Goal: Transaction & Acquisition: Obtain resource

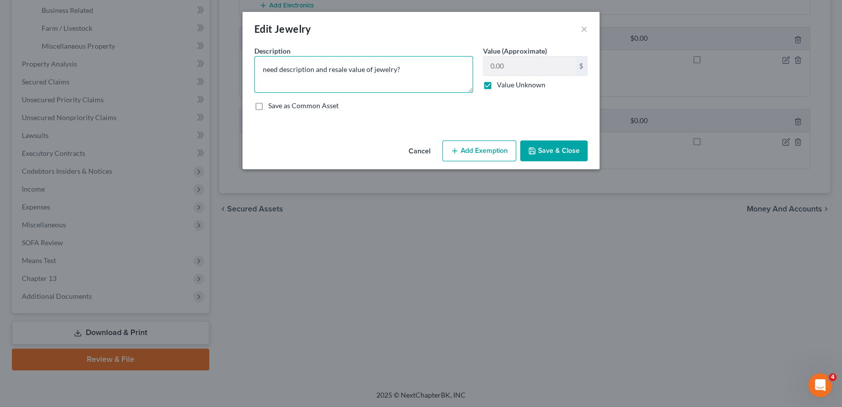
drag, startPoint x: 417, startPoint y: 72, endPoint x: 210, endPoint y: 75, distance: 206.9
click at [262, 76] on textarea "need description and resale value of jewelry?" at bounding box center [363, 74] width 219 height 37
type textarea "silver jewelry"
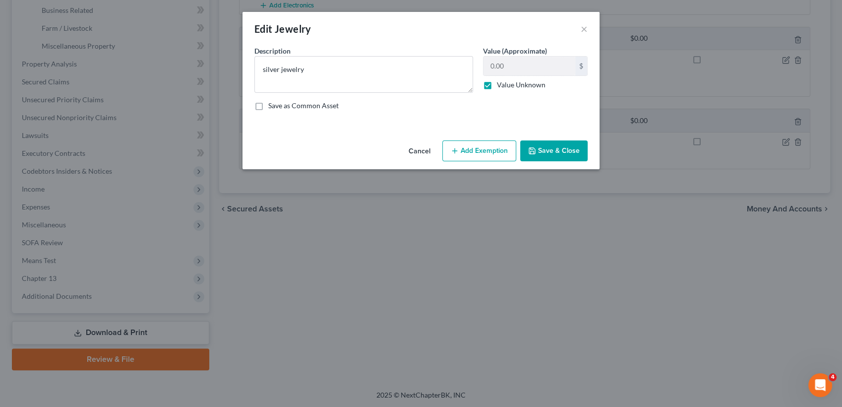
click at [497, 82] on label "Value Unknown" at bounding box center [521, 85] width 49 height 10
click at [501, 82] on input "Value Unknown" at bounding box center [504, 83] width 6 height 6
click at [497, 82] on label "Value Unknown" at bounding box center [521, 85] width 49 height 10
click at [501, 82] on input "Value Unknown" at bounding box center [504, 83] width 6 height 6
click at [497, 82] on label "Value Unknown" at bounding box center [521, 85] width 49 height 10
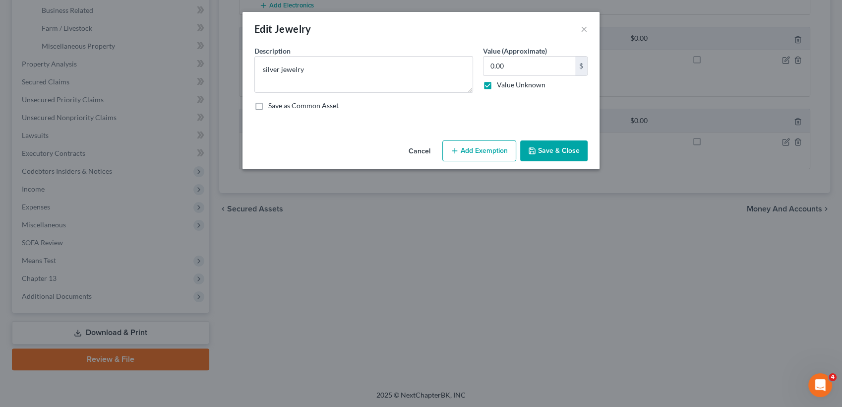
click at [501, 82] on input "Value Unknown" at bounding box center [504, 83] width 6 height 6
checkbox input "false"
click at [503, 70] on input "0.00" at bounding box center [530, 66] width 92 height 19
type input "200"
click at [478, 153] on button "Add Exemption" at bounding box center [479, 150] width 74 height 21
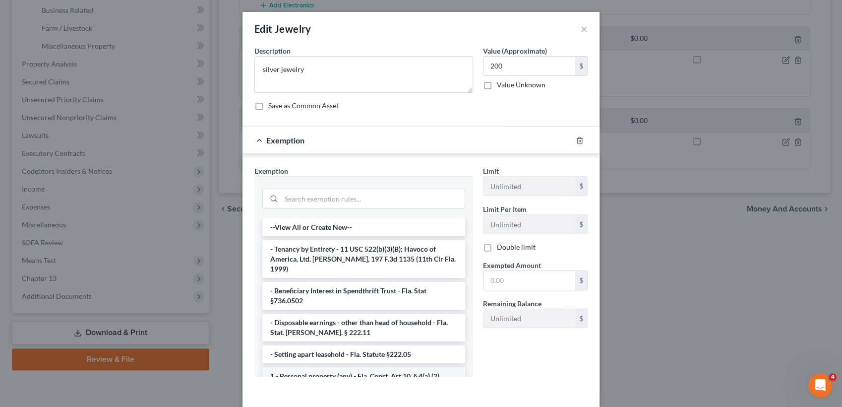
click at [369, 367] on li "1 - Personal property (any) - Fla. Const. Art.10, § 4(a) (2)" at bounding box center [363, 376] width 203 height 18
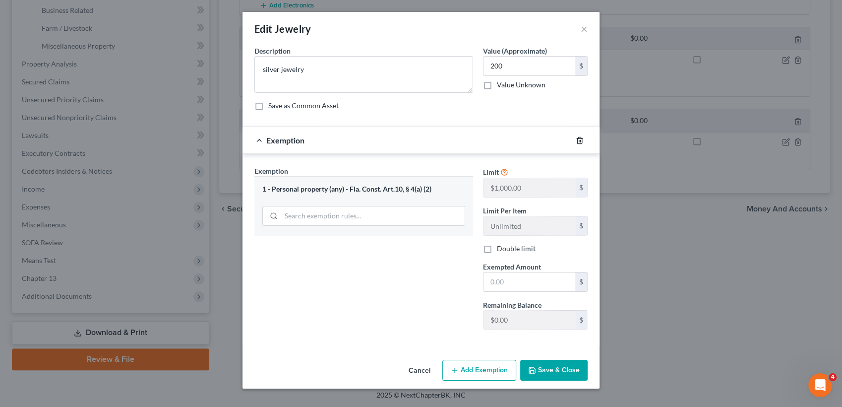
click at [577, 142] on icon "button" at bounding box center [579, 140] width 4 height 6
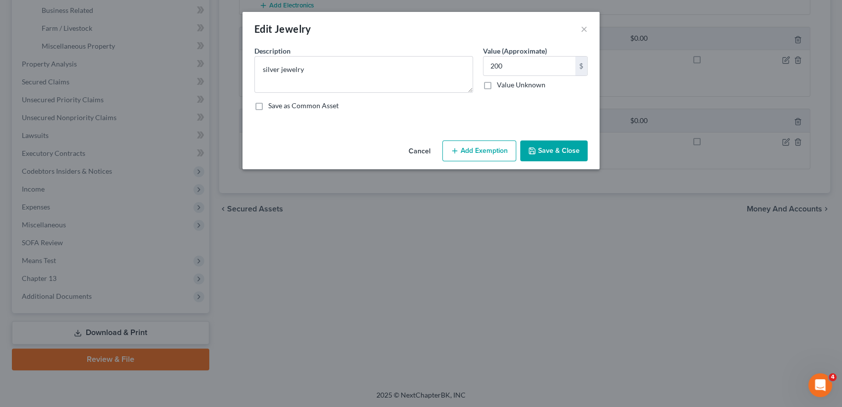
click at [561, 145] on button "Save & Close" at bounding box center [553, 150] width 67 height 21
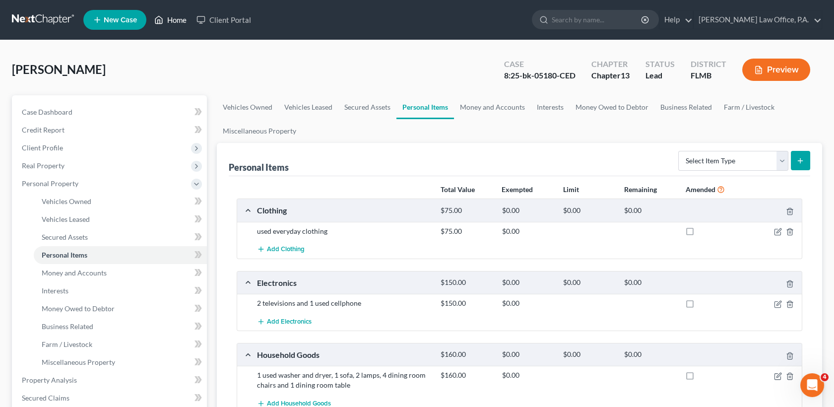
click at [177, 17] on link "Home" at bounding box center [170, 20] width 42 height 18
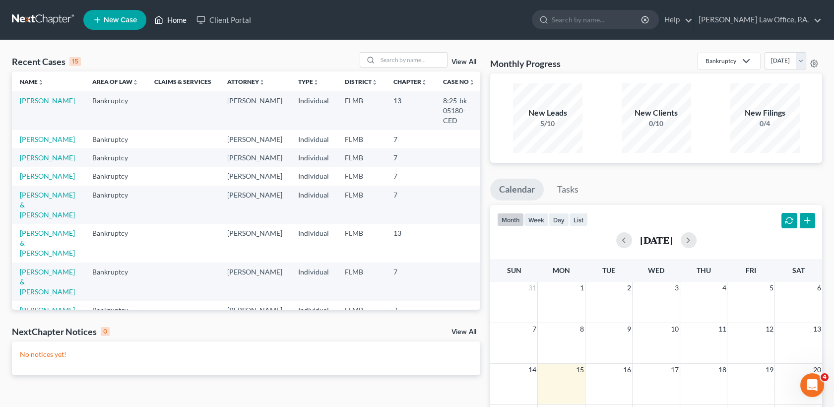
click at [166, 23] on link "Home" at bounding box center [170, 20] width 42 height 18
click at [170, 20] on link "Home" at bounding box center [170, 20] width 42 height 18
click at [51, 99] on link "[PERSON_NAME]" at bounding box center [47, 100] width 55 height 8
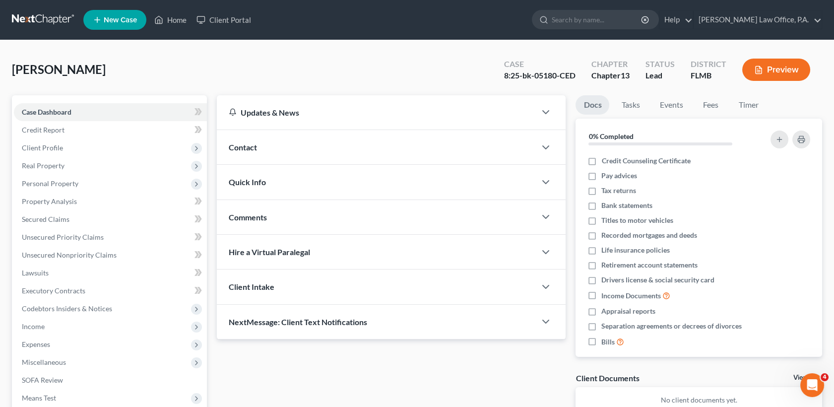
scroll to position [137, 0]
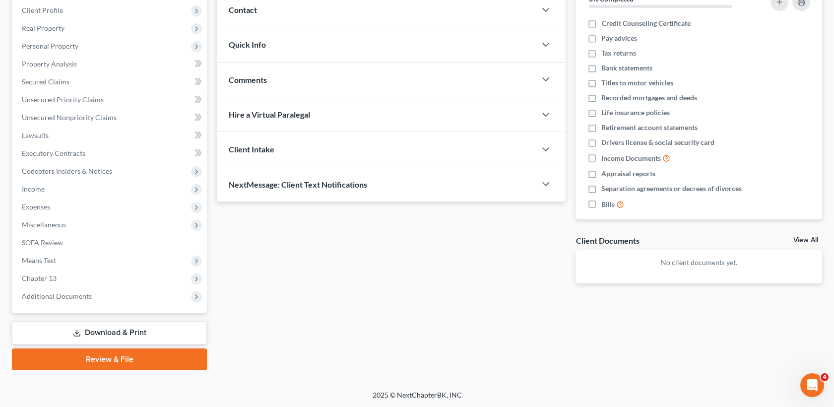
click at [121, 328] on link "Download & Print" at bounding box center [109, 332] width 195 height 23
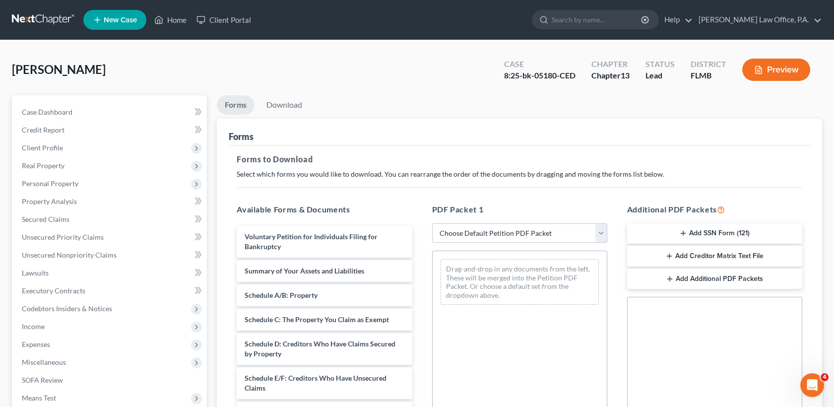
click at [497, 238] on select "Choose Default Petition PDF Packet Complete Bankruptcy Petition (all forms and …" at bounding box center [519, 233] width 175 height 20
select select "2"
click at [432, 223] on select "Choose Default Petition PDF Packet Complete Bankruptcy Petition (all forms and …" at bounding box center [519, 233] width 175 height 20
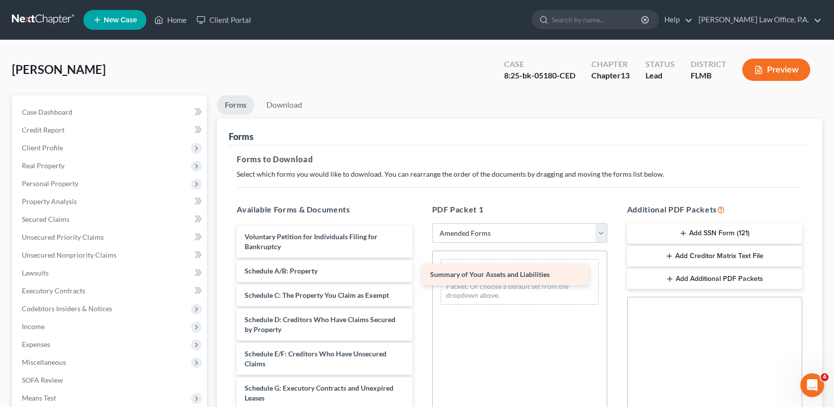
drag, startPoint x: 331, startPoint y: 273, endPoint x: 516, endPoint y: 277, distance: 185.6
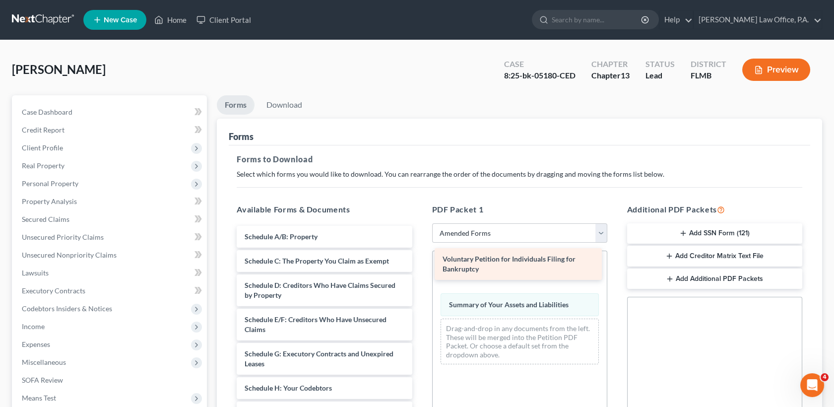
drag, startPoint x: 355, startPoint y: 242, endPoint x: 554, endPoint y: 266, distance: 200.3
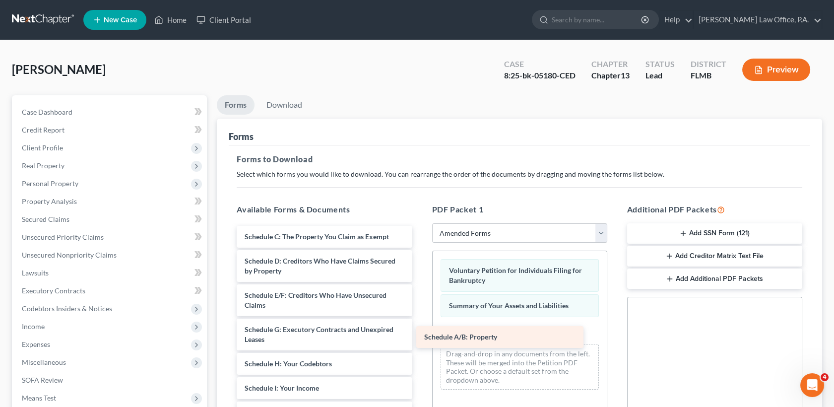
drag, startPoint x: 364, startPoint y: 236, endPoint x: 544, endPoint y: 335, distance: 204.9
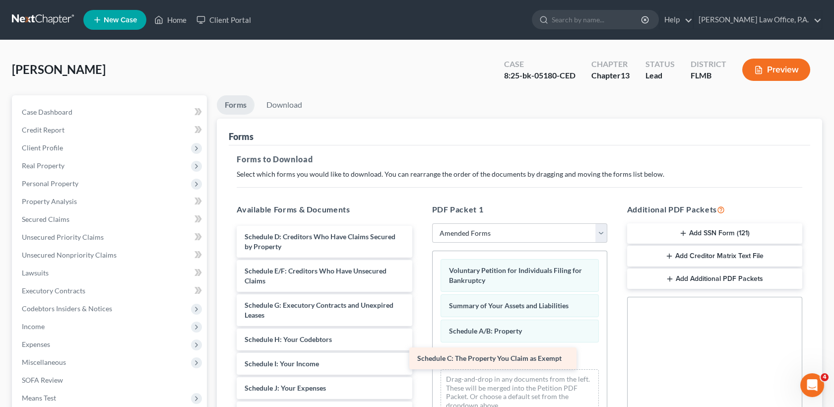
drag, startPoint x: 328, startPoint y: 235, endPoint x: 500, endPoint y: 357, distance: 211.0
click at [420, 357] on div "Schedule C: The Property You Claim as Exempt Schedule C: The Property You Claim…" at bounding box center [324, 412] width 191 height 373
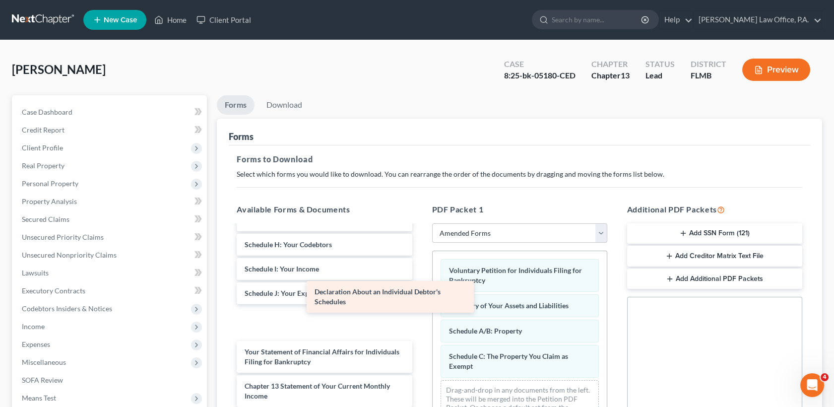
scroll to position [80, 0]
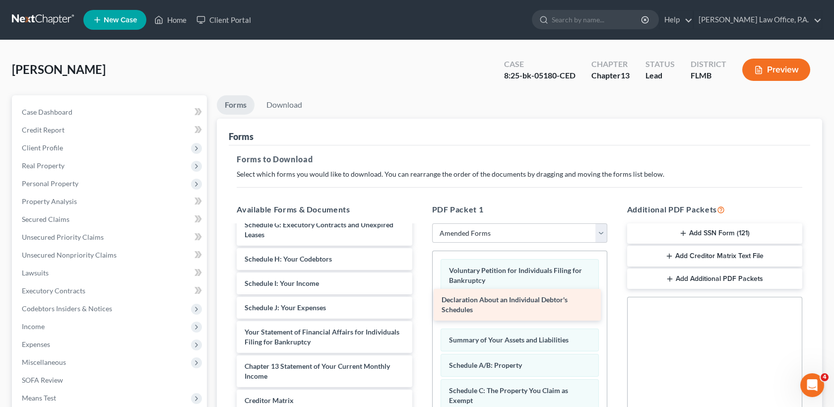
drag, startPoint x: 305, startPoint y: 334, endPoint x: 502, endPoint y: 317, distance: 197.7
click at [420, 317] on div "Declaration About an Individual Debtor's Schedules Schedule D: Creditors Who Ha…" at bounding box center [324, 319] width 191 height 349
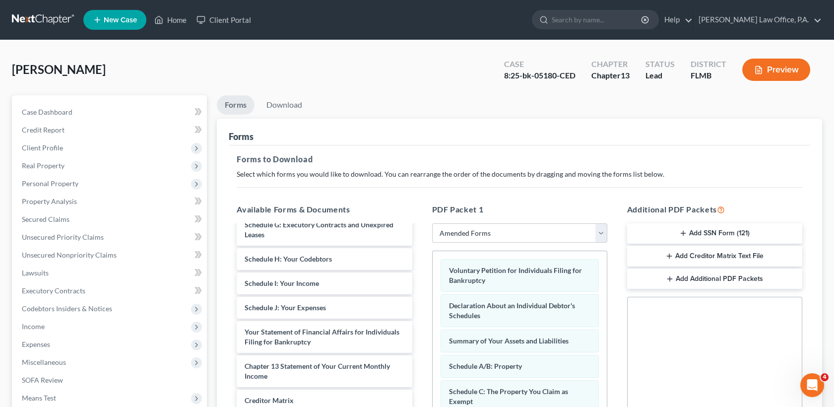
scroll to position [205, 0]
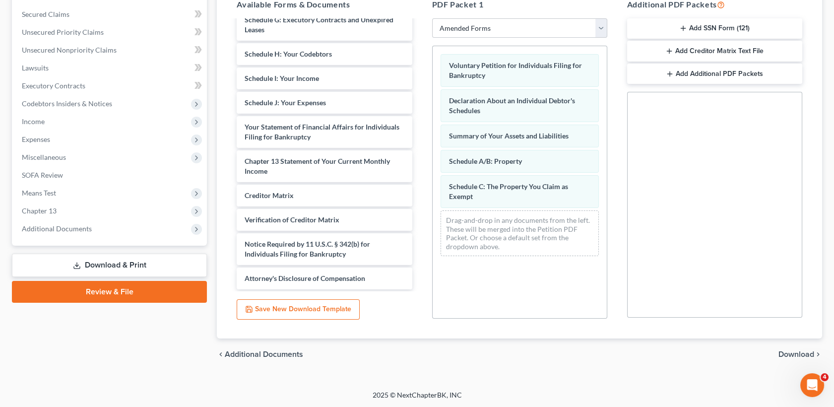
click at [807, 353] on span "Download" at bounding box center [796, 354] width 36 height 8
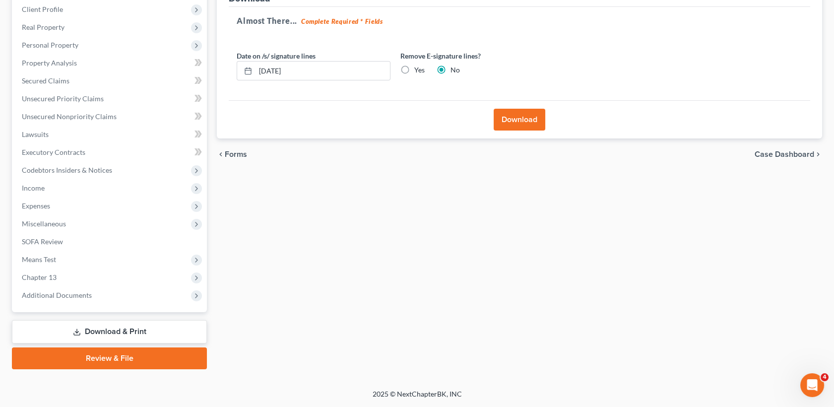
scroll to position [137, 0]
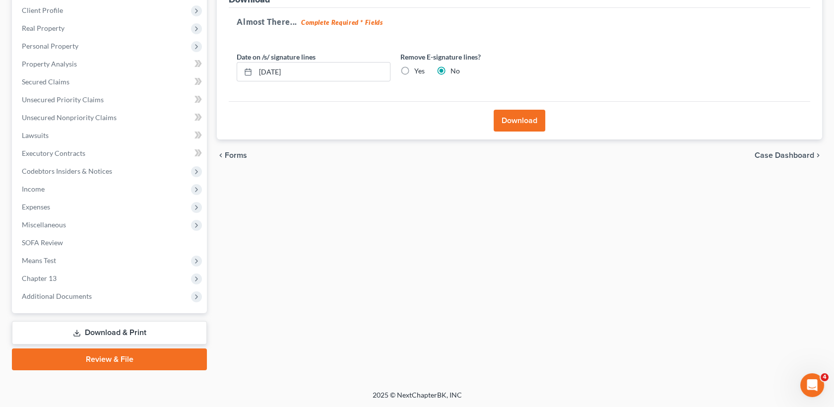
click at [414, 67] on label "Yes" at bounding box center [419, 71] width 10 height 10
click at [418, 67] on input "Yes" at bounding box center [421, 69] width 6 height 6
radio input "true"
radio input "false"
click at [346, 70] on input "[DATE]" at bounding box center [322, 72] width 134 height 19
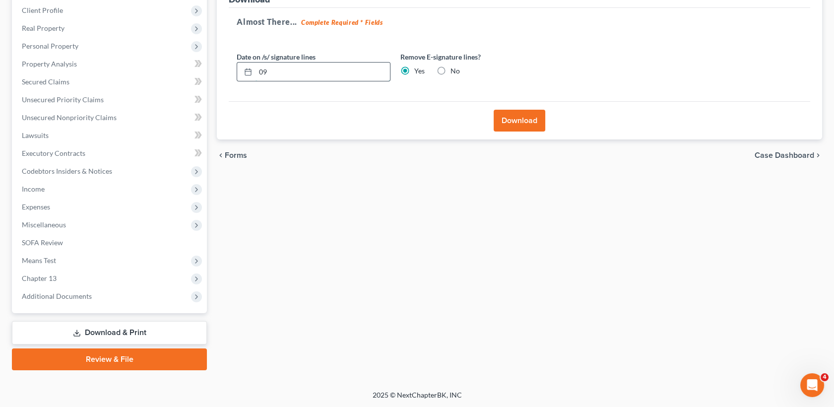
type input "0"
drag, startPoint x: 529, startPoint y: 117, endPoint x: 509, endPoint y: 114, distance: 20.1
drag, startPoint x: 507, startPoint y: 118, endPoint x: 502, endPoint y: 117, distance: 5.0
click at [502, 117] on button "Download" at bounding box center [520, 121] width 52 height 22
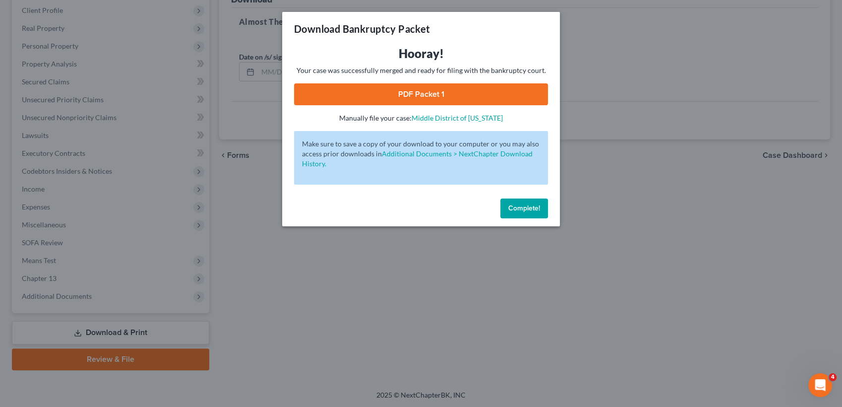
drag, startPoint x: 446, startPoint y: 98, endPoint x: 432, endPoint y: 95, distance: 14.8
click at [432, 95] on link "PDF Packet 1" at bounding box center [421, 94] width 254 height 22
click at [706, 114] on div "Download Bankruptcy Packet Hooray! Your case was successfully merged and ready …" at bounding box center [421, 203] width 842 height 407
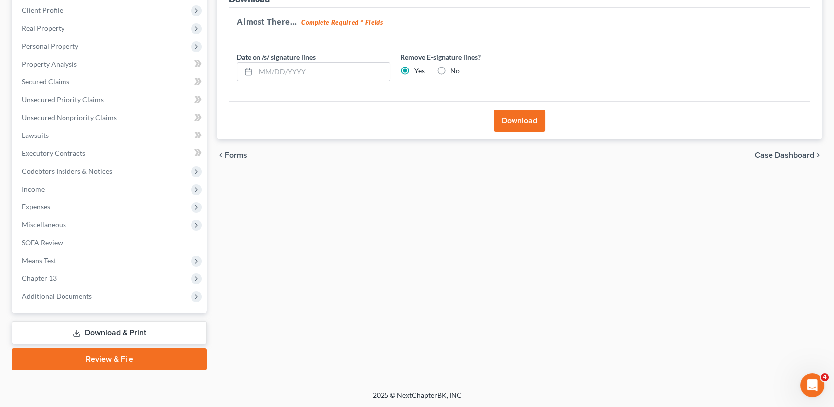
click at [516, 118] on button "Download" at bounding box center [520, 121] width 52 height 22
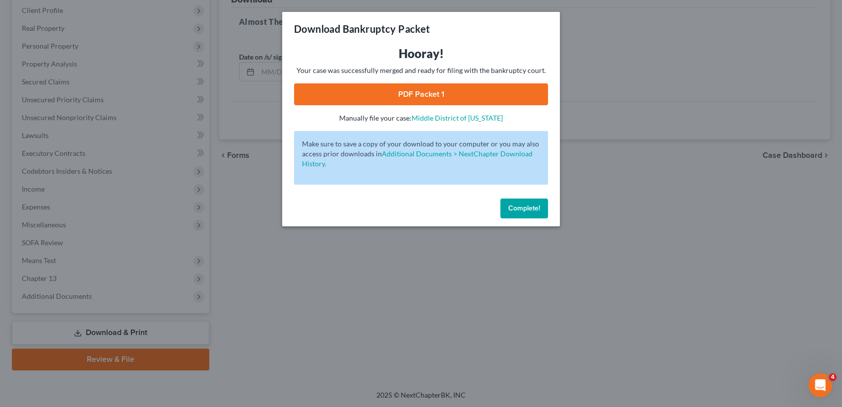
drag, startPoint x: 429, startPoint y: 87, endPoint x: 414, endPoint y: 93, distance: 15.4
drag, startPoint x: 414, startPoint y: 93, endPoint x: 369, endPoint y: 61, distance: 55.5
click at [369, 61] on h3 "Hooray!" at bounding box center [421, 54] width 254 height 16
click at [398, 91] on link "PDF Packet 1" at bounding box center [421, 94] width 254 height 22
drag, startPoint x: 535, startPoint y: 211, endPoint x: 515, endPoint y: 198, distance: 23.7
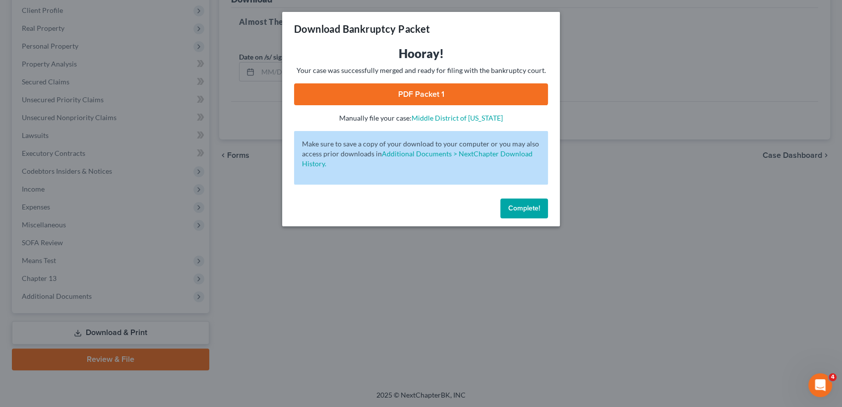
click at [515, 198] on div "Complete!" at bounding box center [421, 210] width 278 height 32
click at [519, 207] on span "Complete!" at bounding box center [524, 208] width 32 height 8
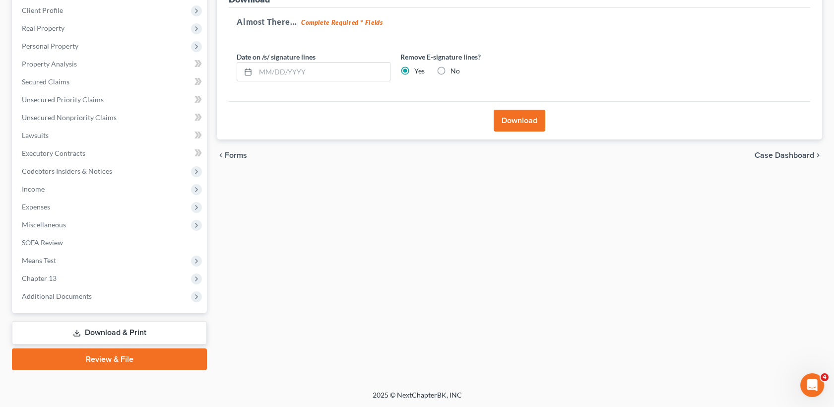
click at [671, 85] on div "Almost There... Complete Required * Fields Date on /s/ signature lines Remove E…" at bounding box center [519, 55] width 581 height 94
click at [536, 119] on button "Download" at bounding box center [520, 121] width 52 height 22
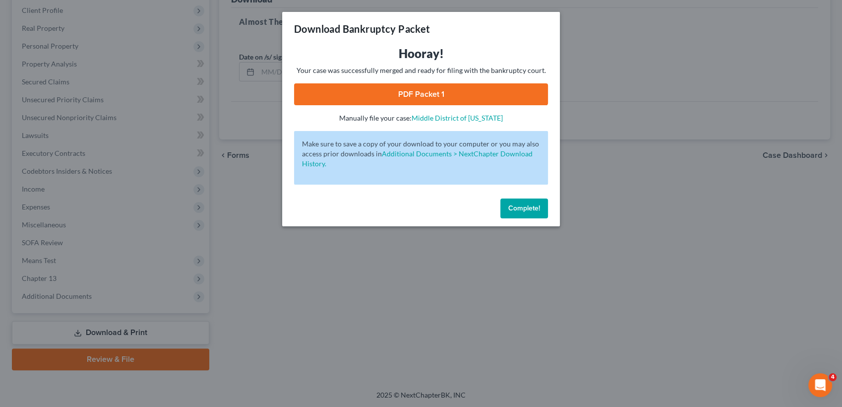
click at [537, 204] on span "Complete!" at bounding box center [524, 208] width 32 height 8
